Goal: Task Accomplishment & Management: Manage account settings

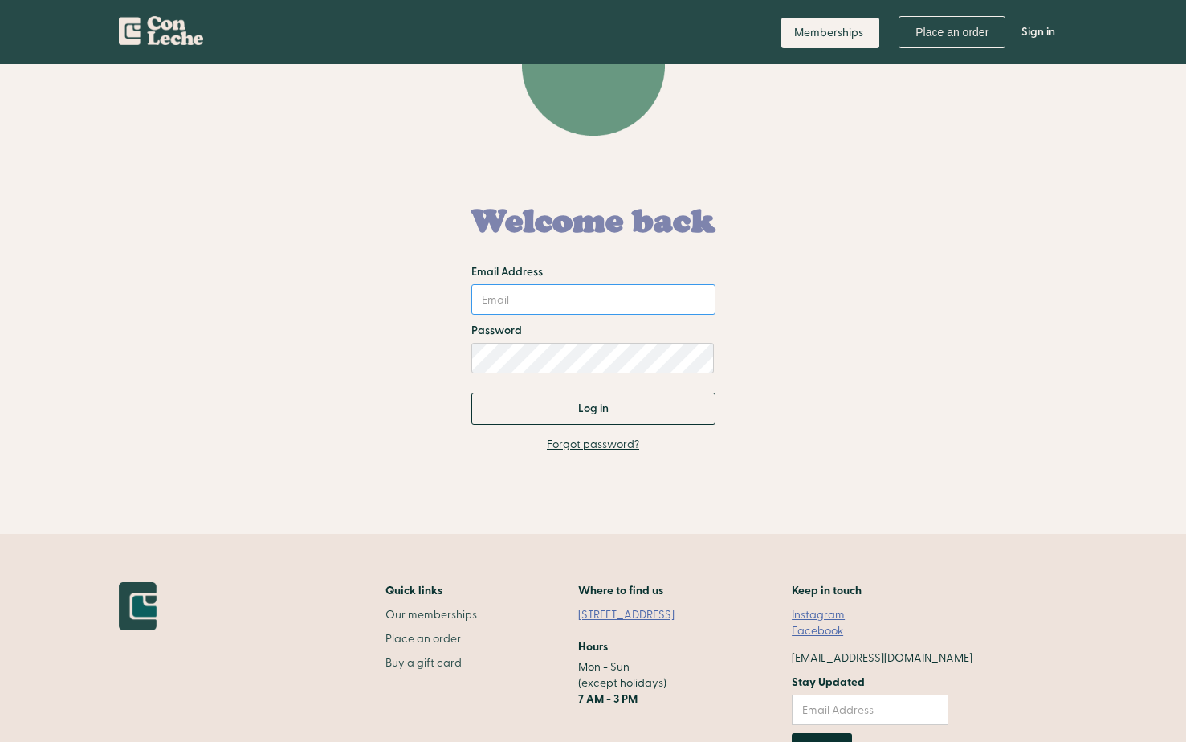
click at [477, 310] on input "Email Address" at bounding box center [593, 299] width 244 height 31
type input "[PERSON_NAME][EMAIL_ADDRESS][DOMAIN_NAME]"
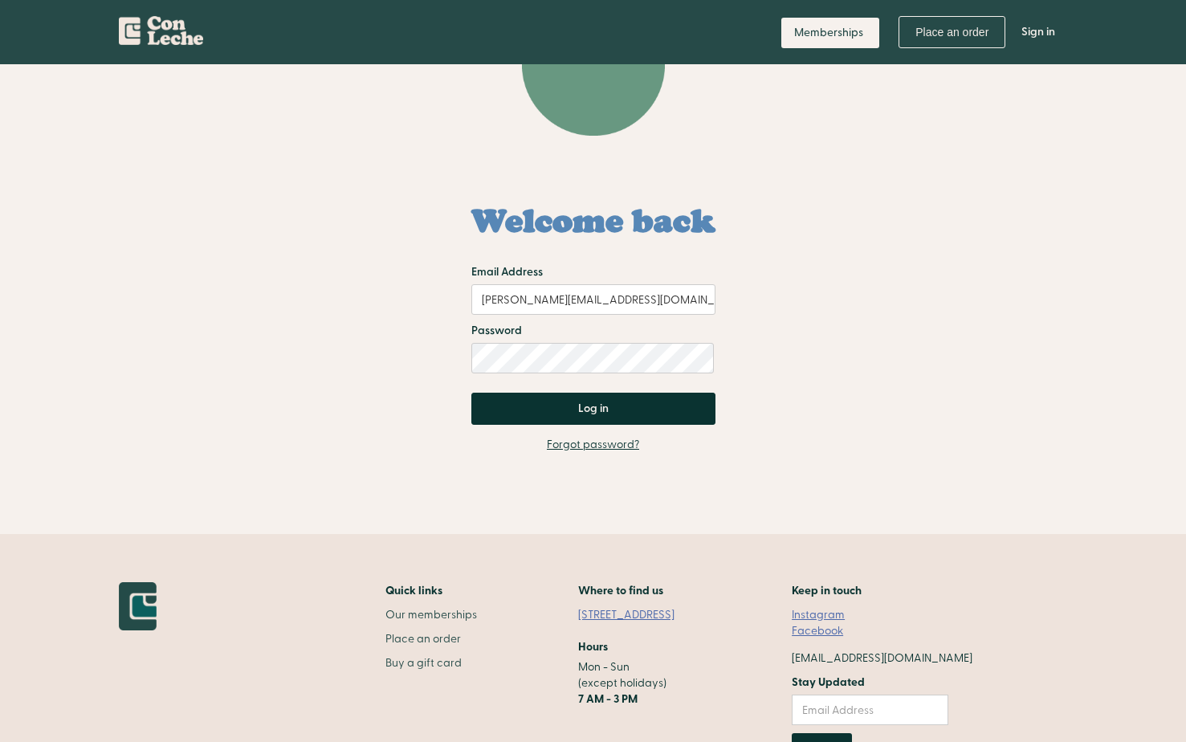
click at [599, 418] on input "Log in" at bounding box center [593, 409] width 244 height 32
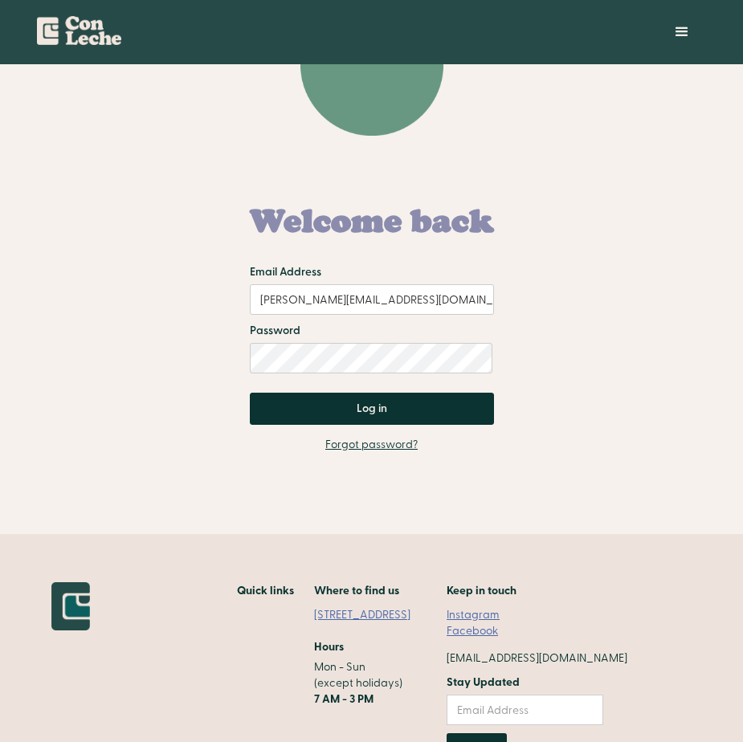
click at [347, 407] on input "Log in" at bounding box center [372, 409] width 244 height 32
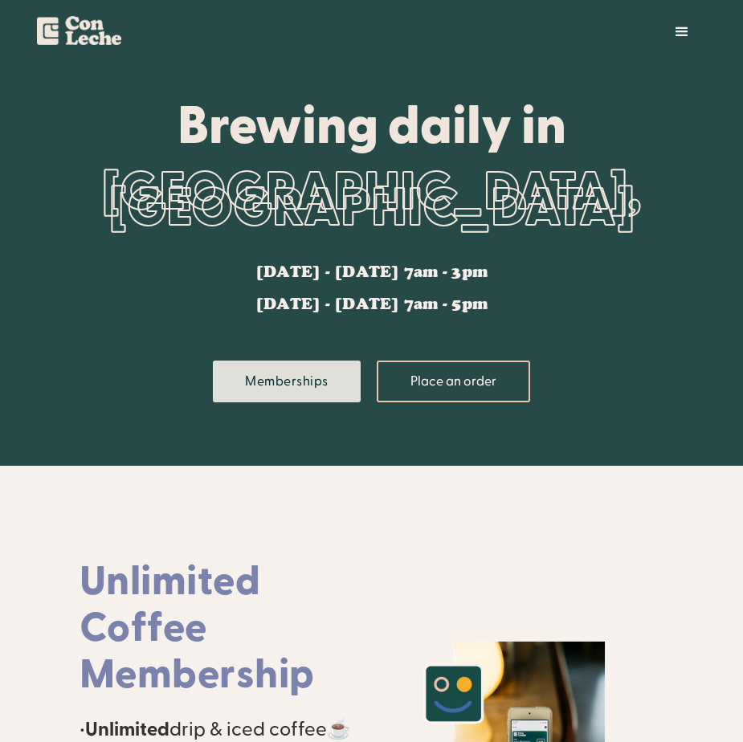
click at [250, 369] on link "Memberships" at bounding box center [287, 382] width 148 height 42
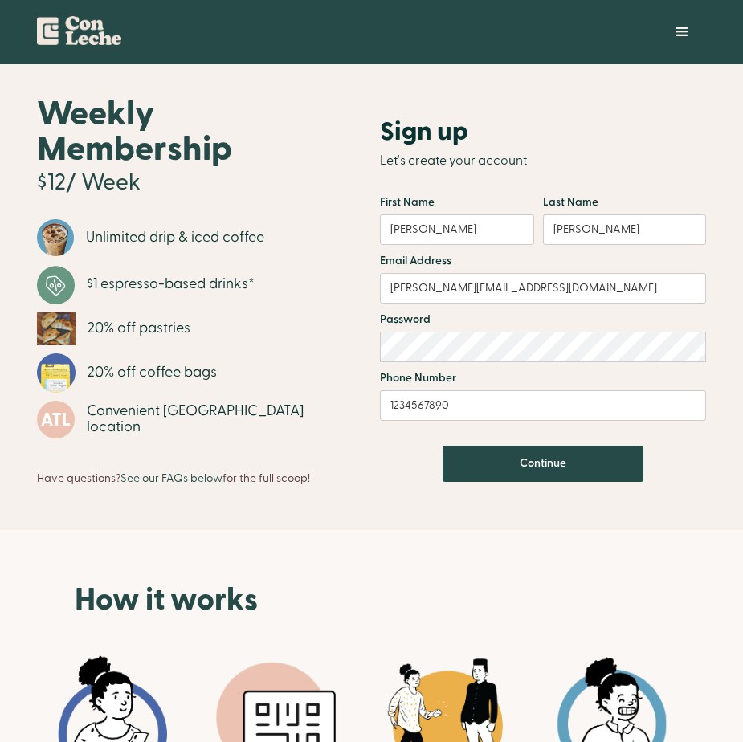
click at [687, 32] on div "menu" at bounding box center [681, 31] width 19 height 19
